Goal: Navigation & Orientation: Find specific page/section

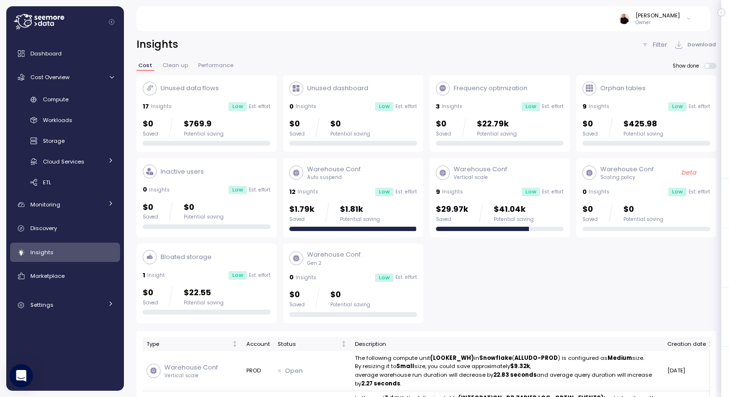
click at [26, 19] on icon at bounding box center [39, 21] width 50 height 15
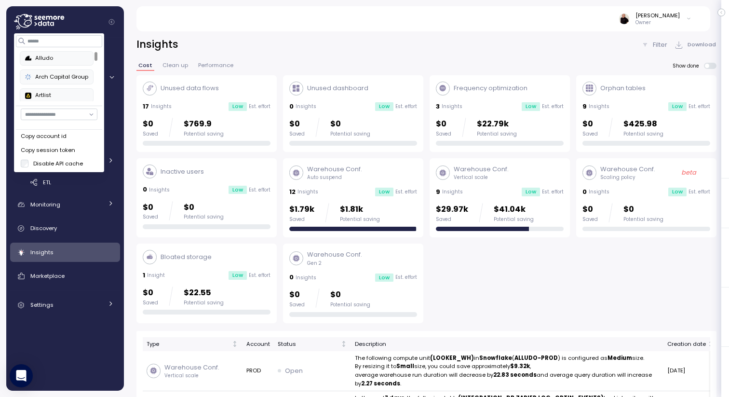
click at [56, 57] on div "Alludo" at bounding box center [56, 58] width 63 height 9
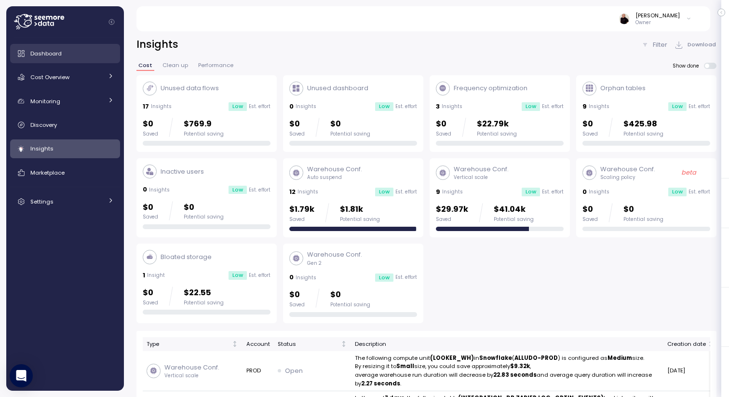
click at [58, 54] on span "Dashboard" at bounding box center [45, 54] width 31 height 8
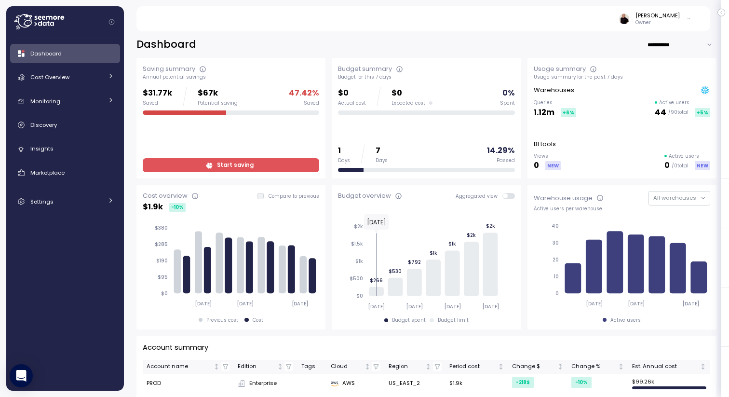
click at [661, 43] on input "**********" at bounding box center [681, 45] width 69 height 14
click at [667, 76] on div "Last 30 days" at bounding box center [681, 77] width 36 height 8
type input "**********"
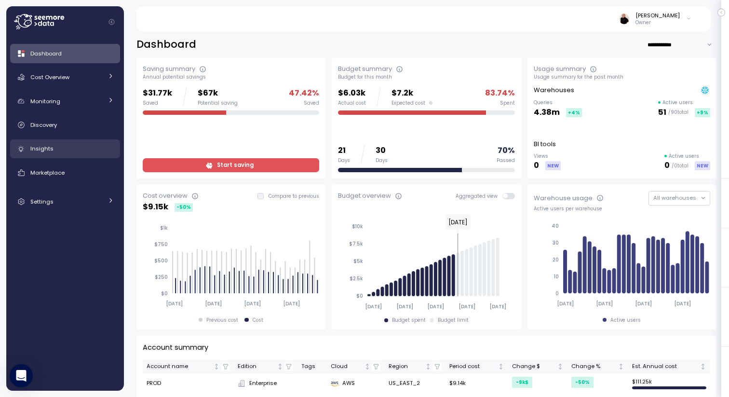
click at [58, 146] on div "Insights" at bounding box center [71, 149] width 83 height 10
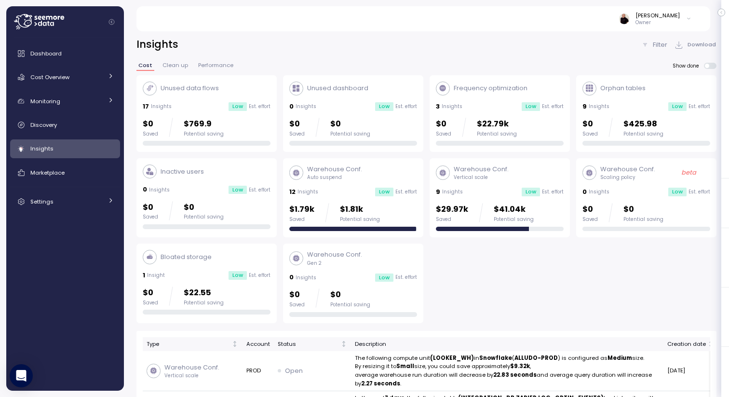
click at [27, 19] on icon at bounding box center [39, 21] width 50 height 15
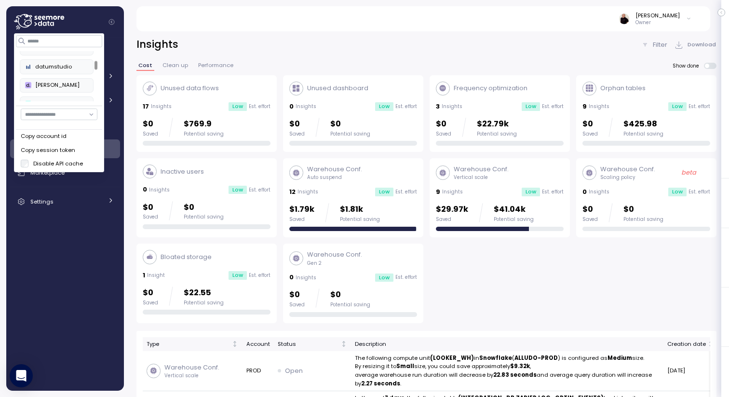
scroll to position [85, 0]
click at [44, 65] on div "[PERSON_NAME]" at bounding box center [56, 66] width 63 height 9
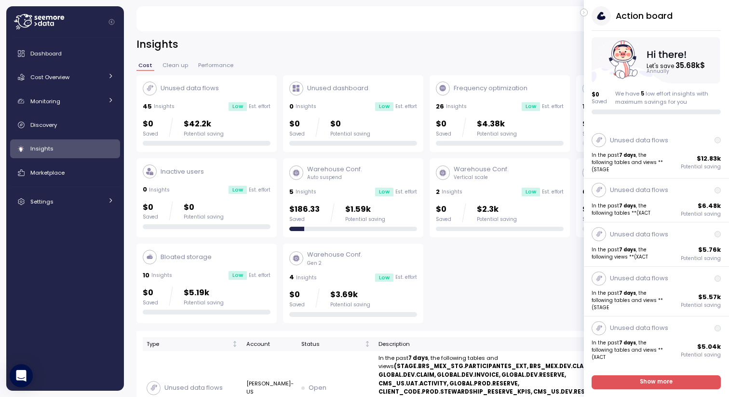
click at [584, 12] on icon "button" at bounding box center [583, 13] width 1 height 2
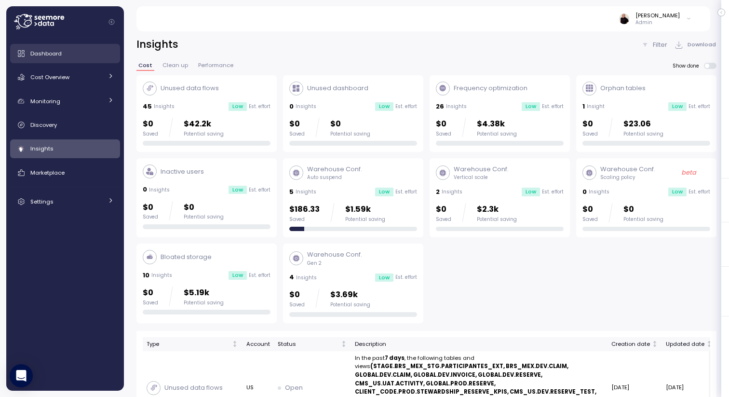
click at [64, 46] on link "Dashboard" at bounding box center [65, 53] width 110 height 19
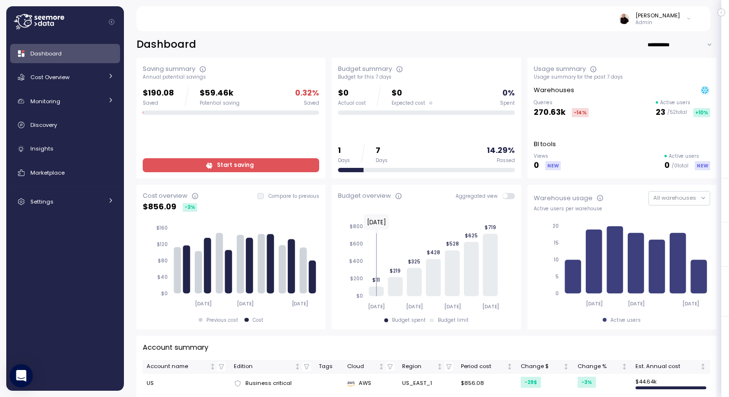
click at [231, 164] on span "Start saving" at bounding box center [235, 165] width 37 height 13
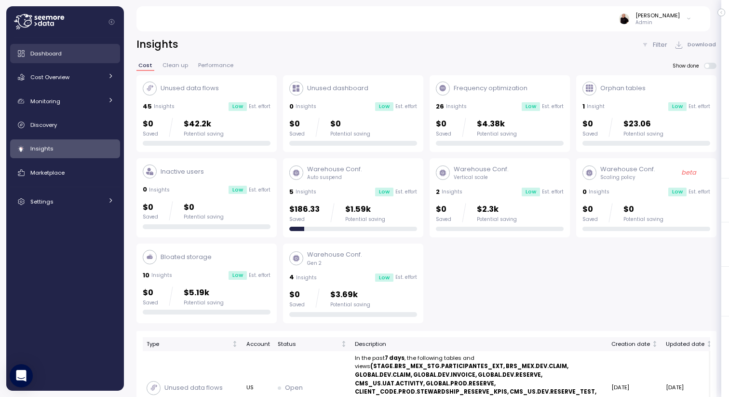
click at [42, 54] on span "Dashboard" at bounding box center [45, 54] width 31 height 8
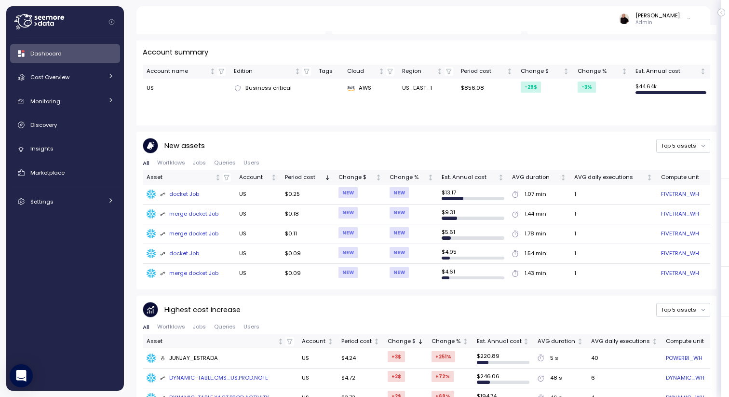
scroll to position [295, 0]
